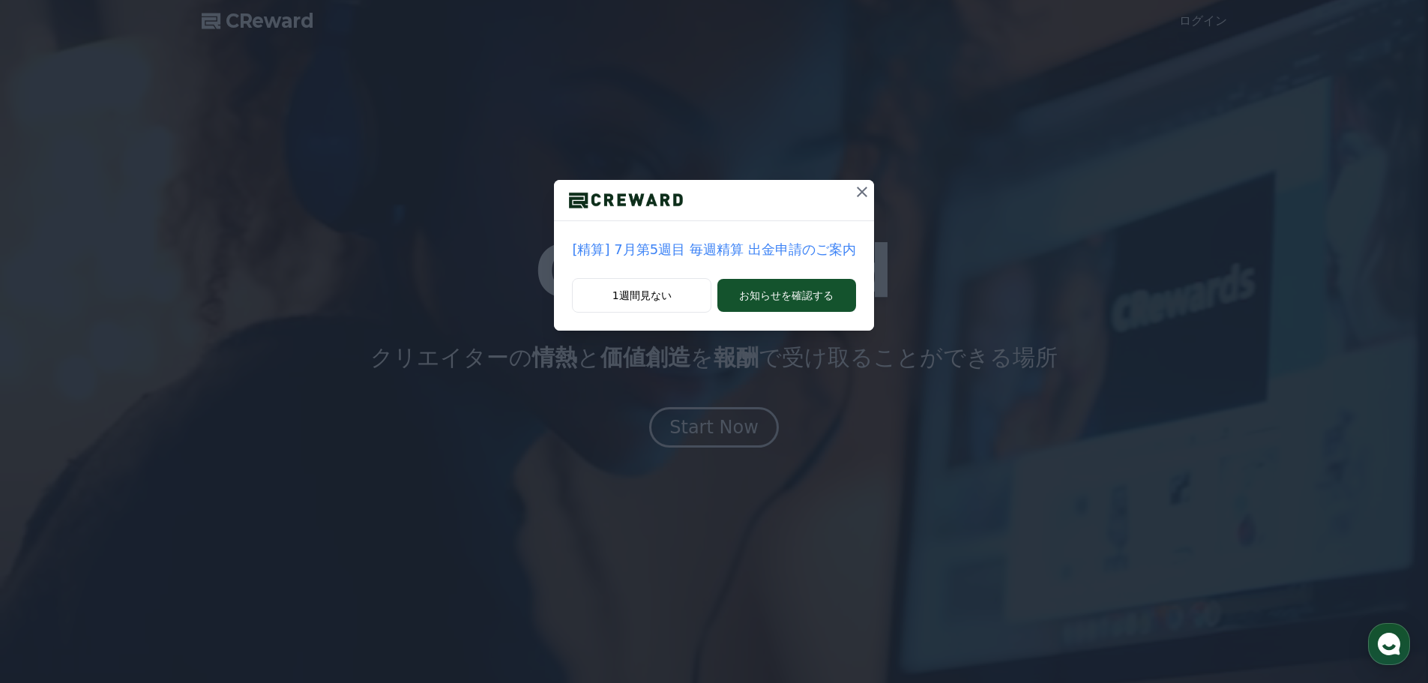
click at [723, 246] on p "[精算] 7月第5週目 毎週精算 出金申請のご案内" at bounding box center [713, 249] width 283 height 21
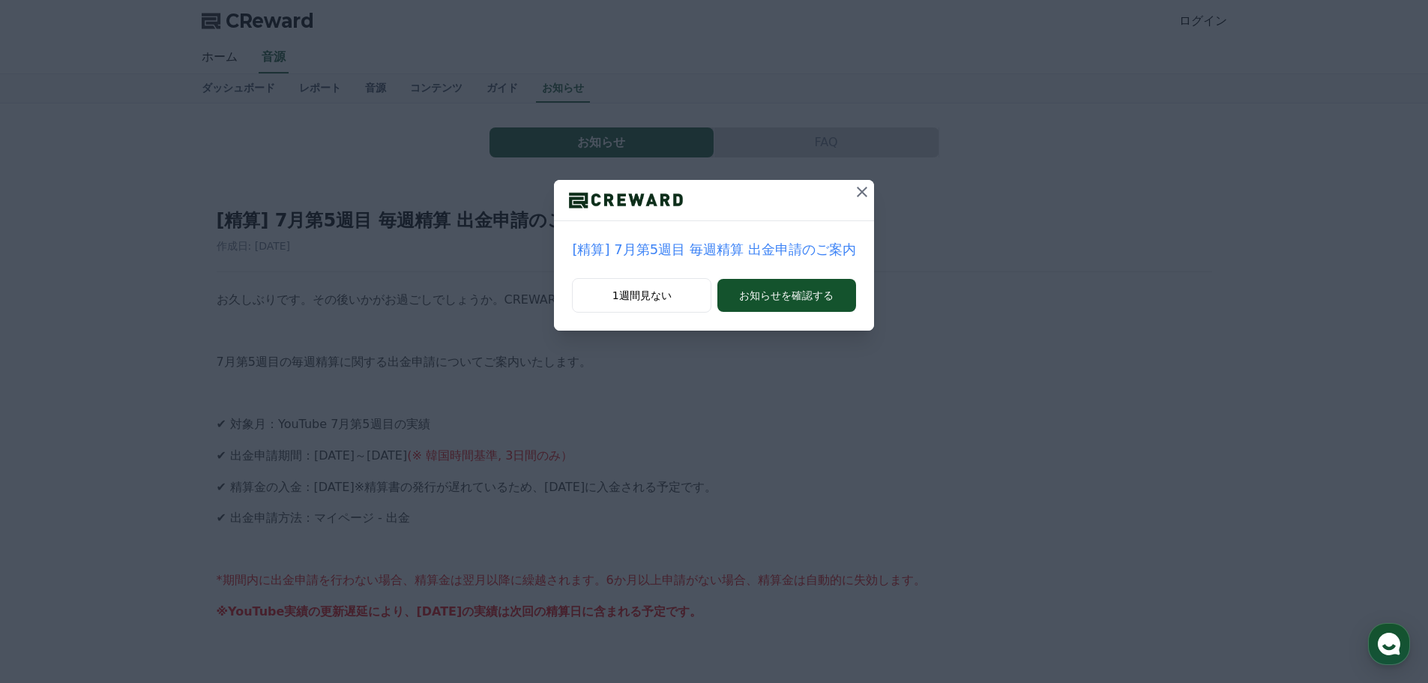
click at [857, 193] on icon at bounding box center [862, 192] width 10 height 10
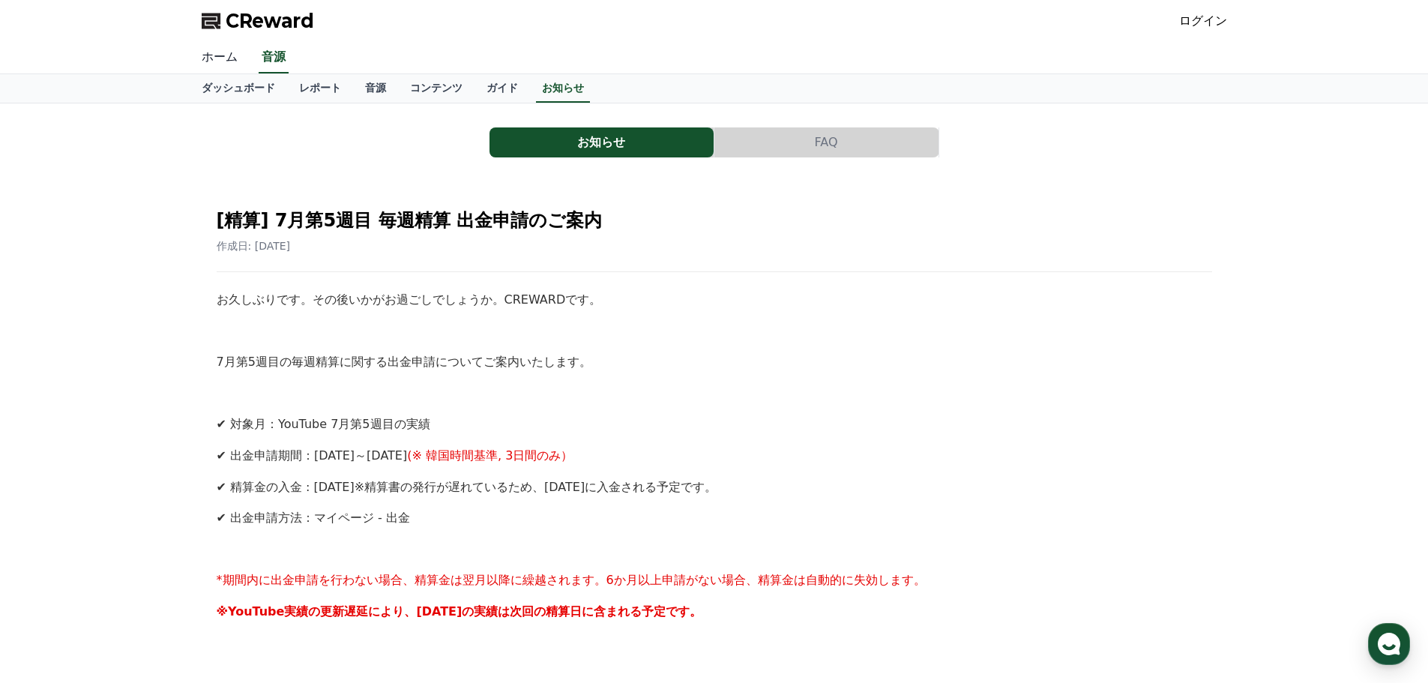
click at [209, 52] on link "ホーム" at bounding box center [220, 57] width 60 height 31
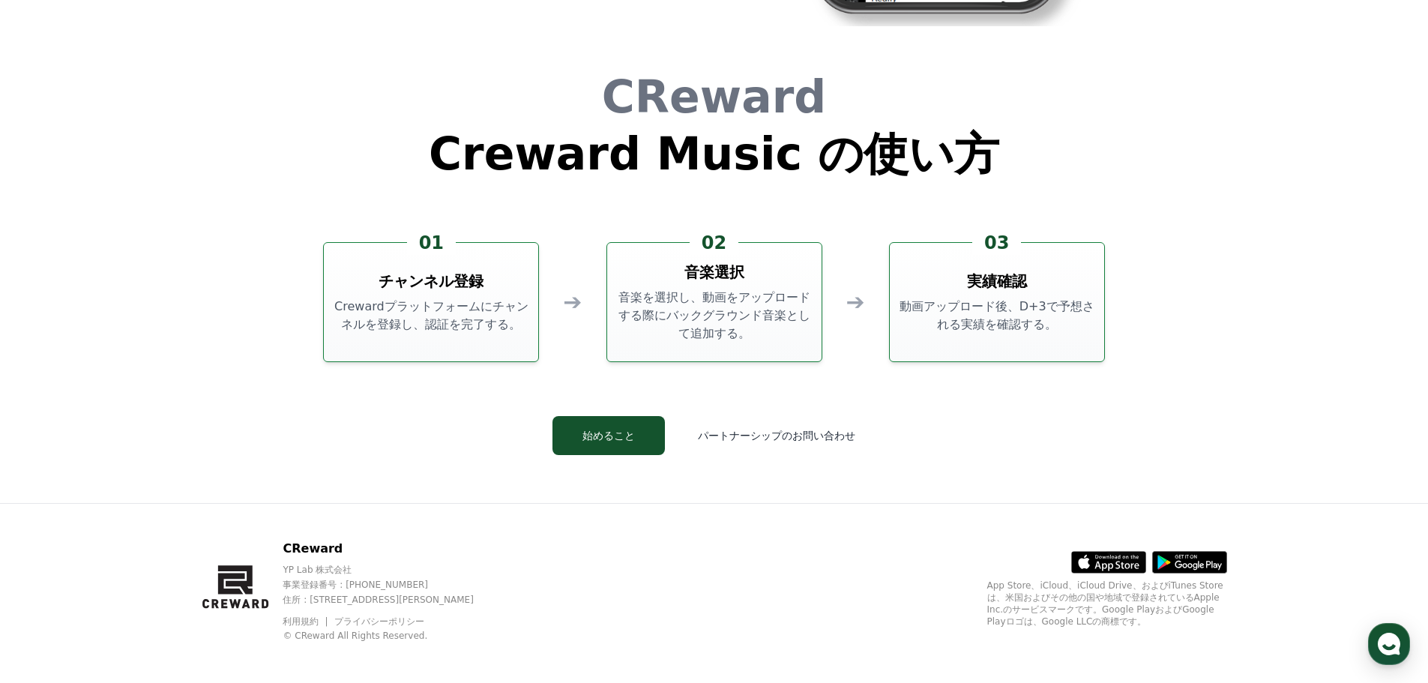
scroll to position [4063, 0]
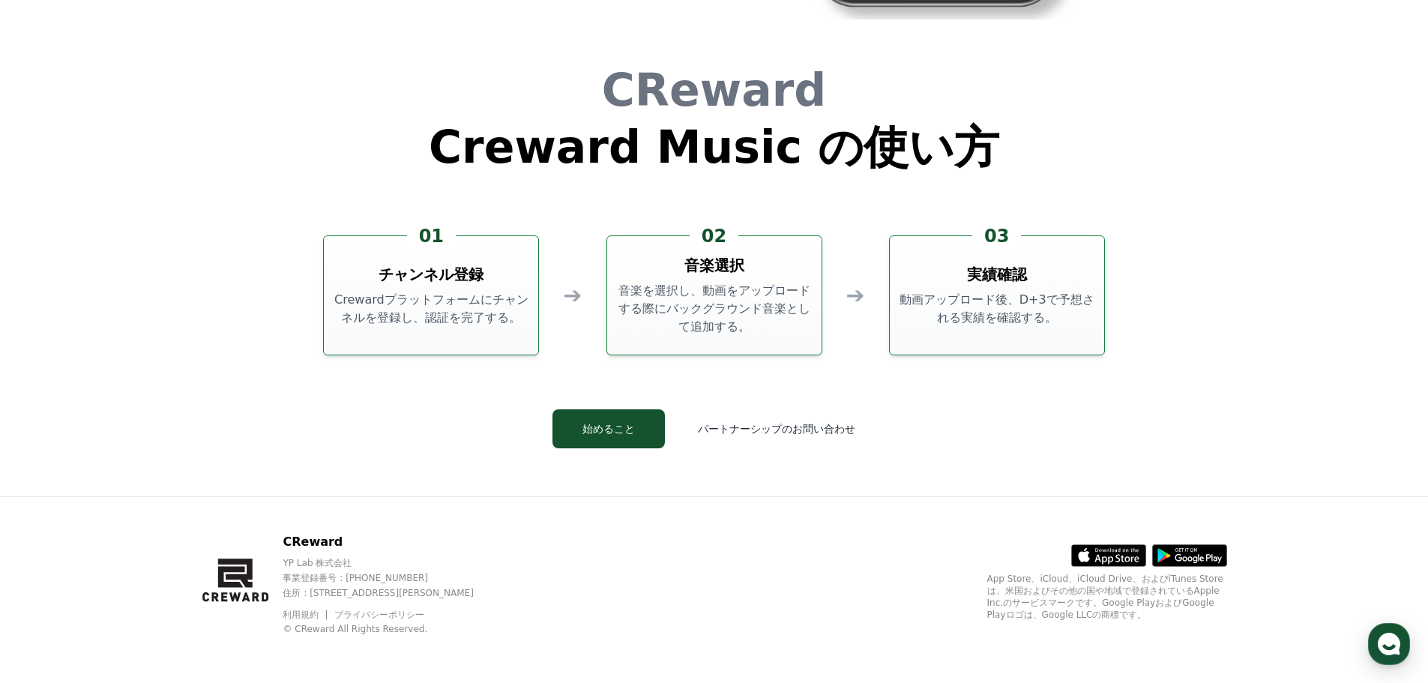
click at [355, 611] on link "プライバシーポリシー" at bounding box center [379, 615] width 90 height 10
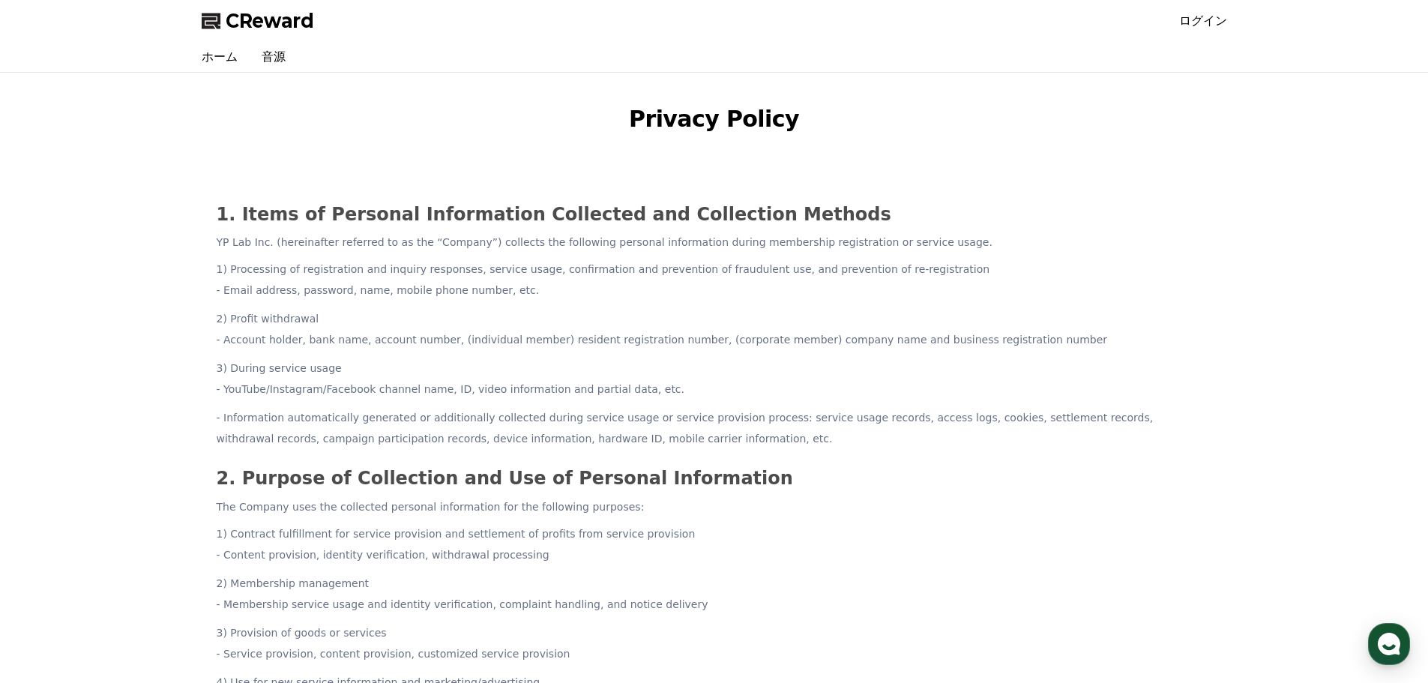
drag, startPoint x: 998, startPoint y: 283, endPoint x: 958, endPoint y: 323, distance: 56.7
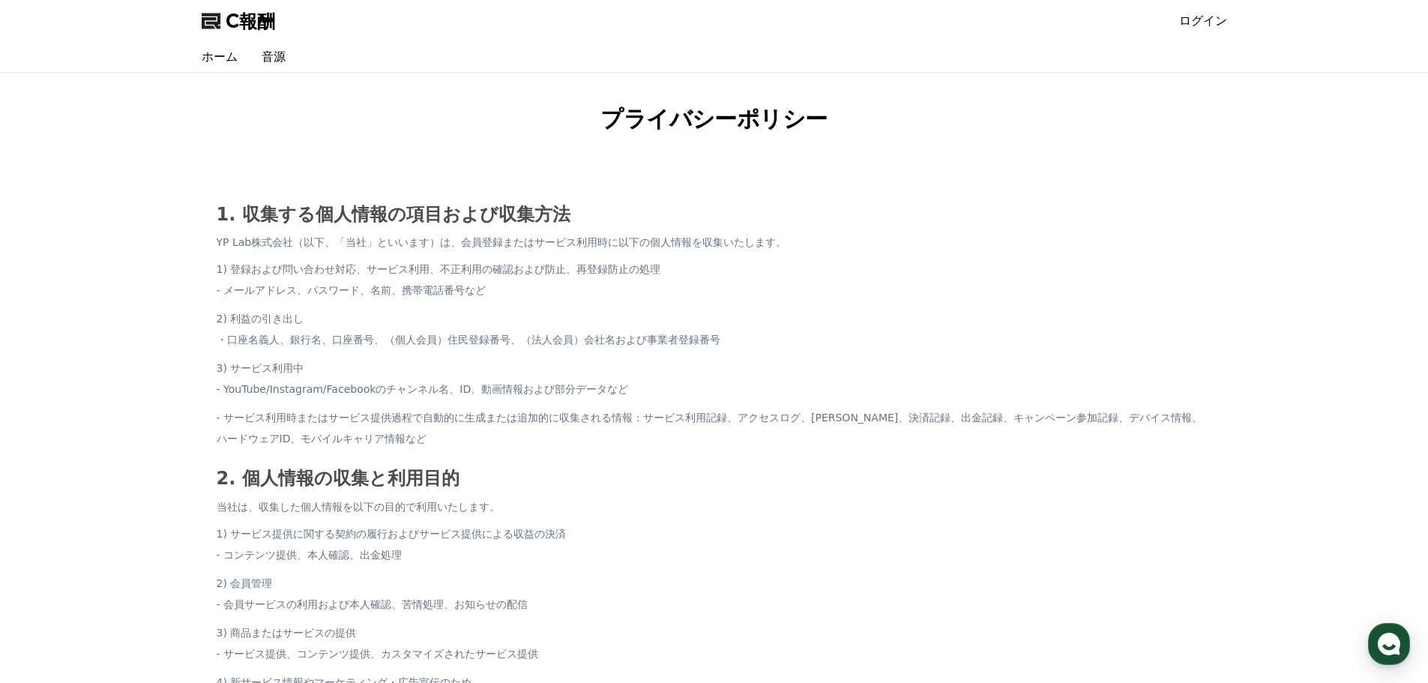
click at [1017, 211] on h3 "1. 収集する個人情報の項目および収集方法" at bounding box center [715, 214] width 996 height 19
